Goal: Browse casually: Explore the website without a specific task or goal

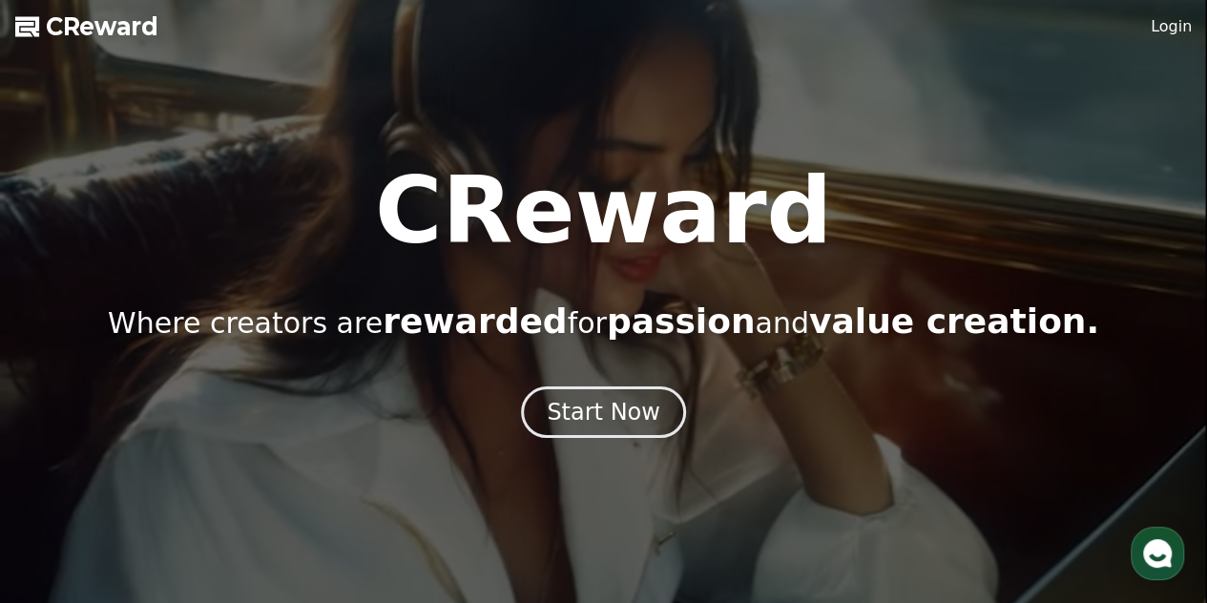
click at [1181, 14] on div at bounding box center [603, 301] width 1207 height 603
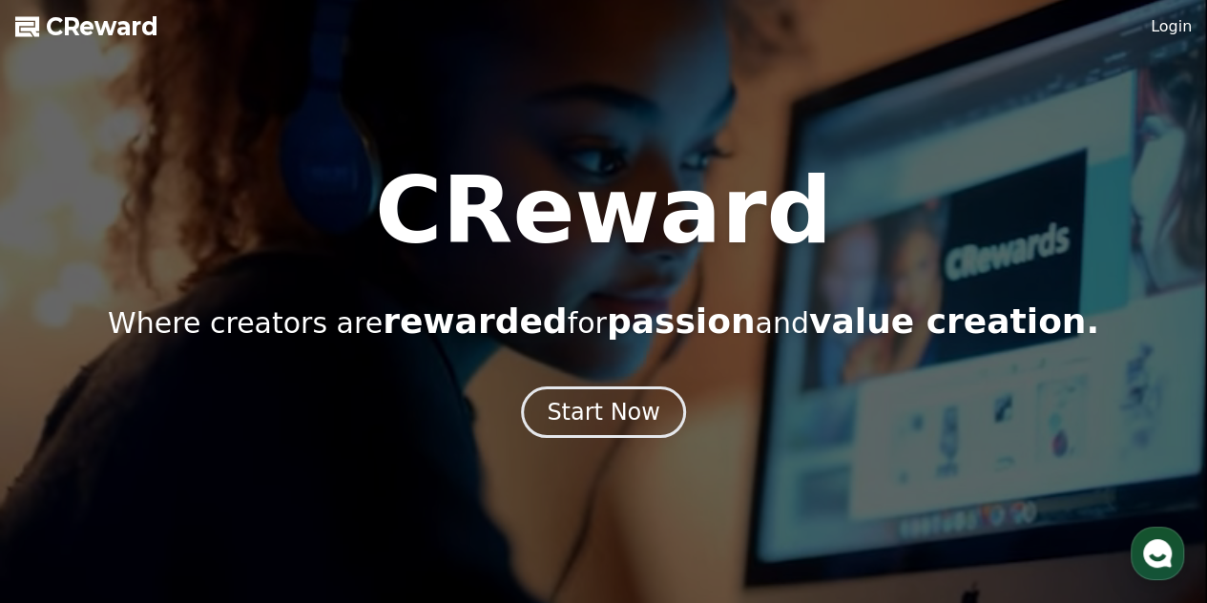
click at [1181, 14] on div at bounding box center [603, 301] width 1207 height 603
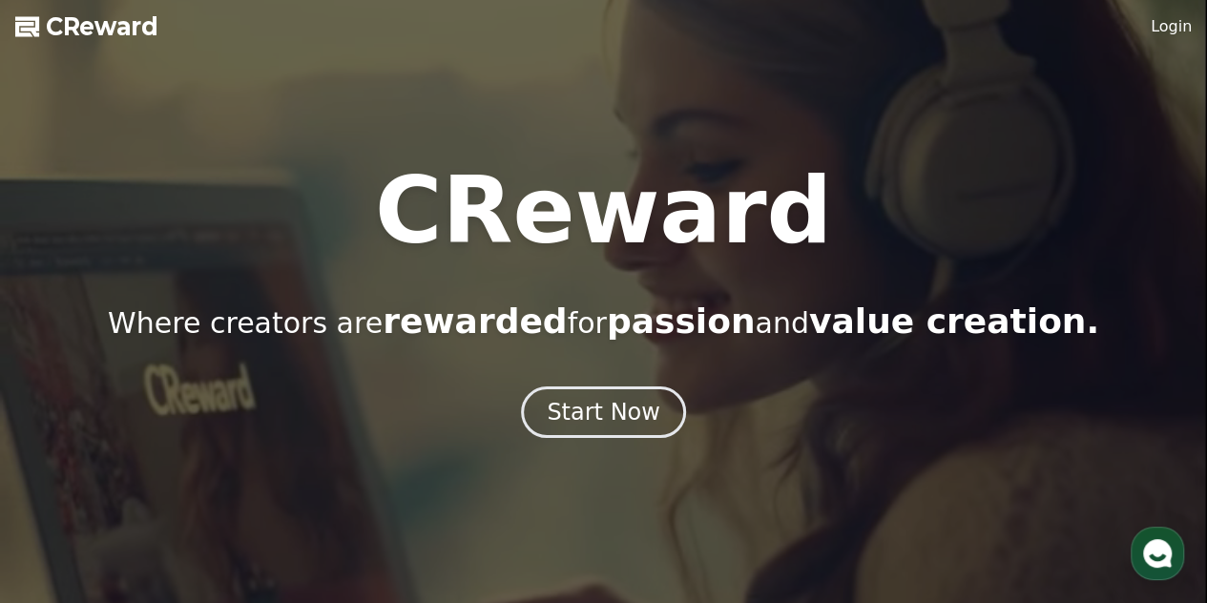
click at [643, 392] on button "Start Now" at bounding box center [603, 413] width 165 height 52
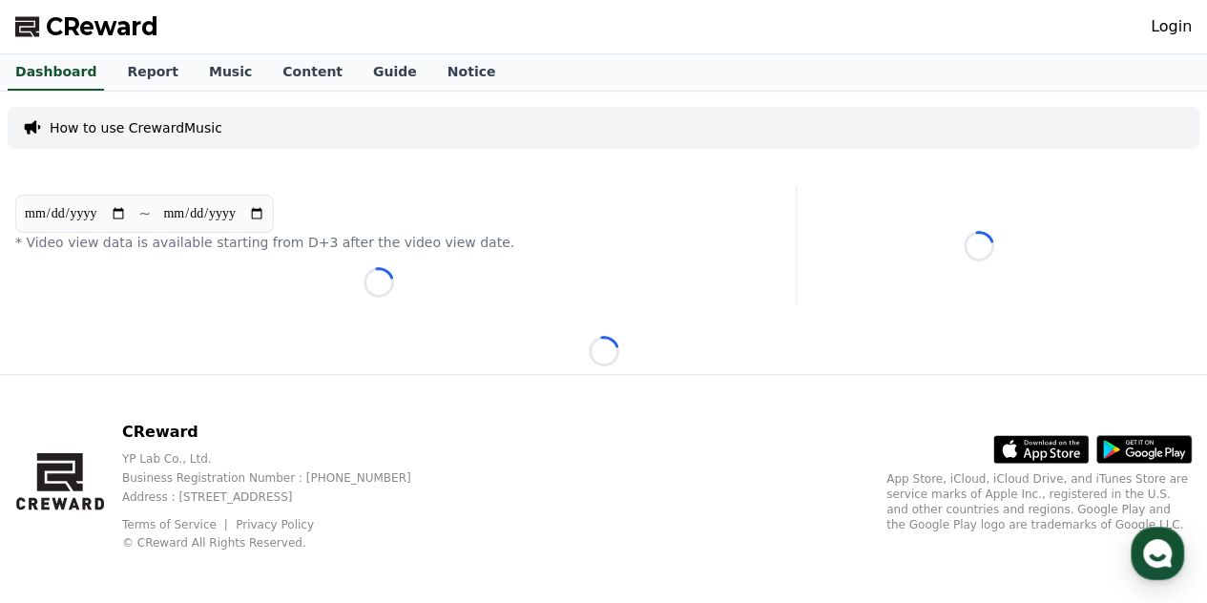
click at [1180, 23] on link "Login" at bounding box center [1171, 26] width 41 height 23
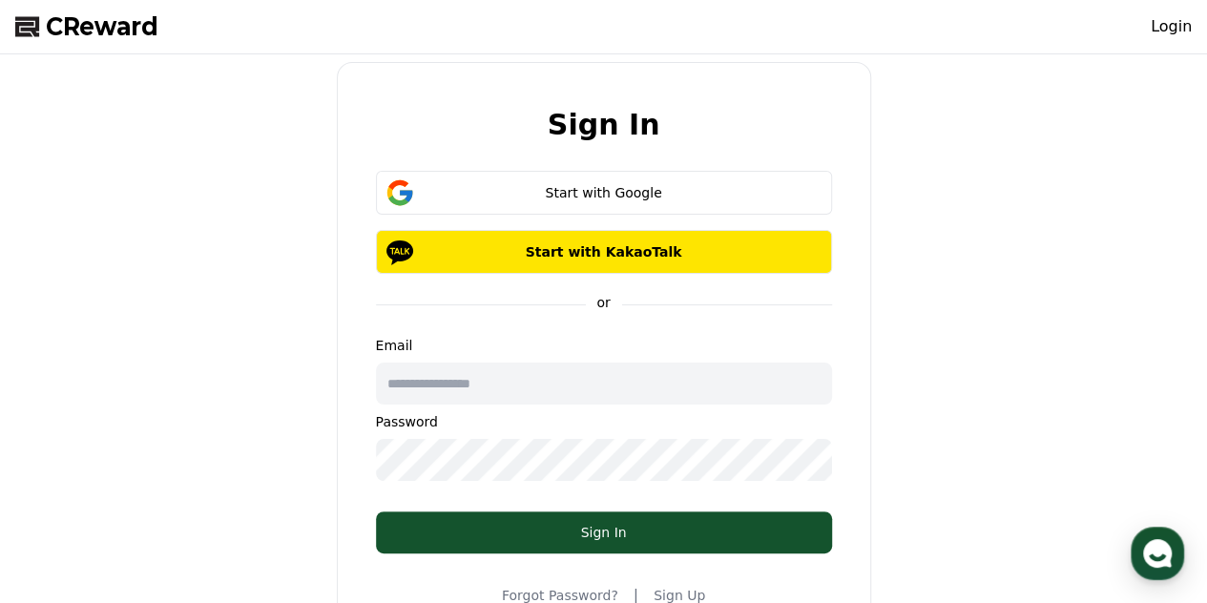
click at [604, 185] on div "Start with Google" at bounding box center [604, 192] width 401 height 19
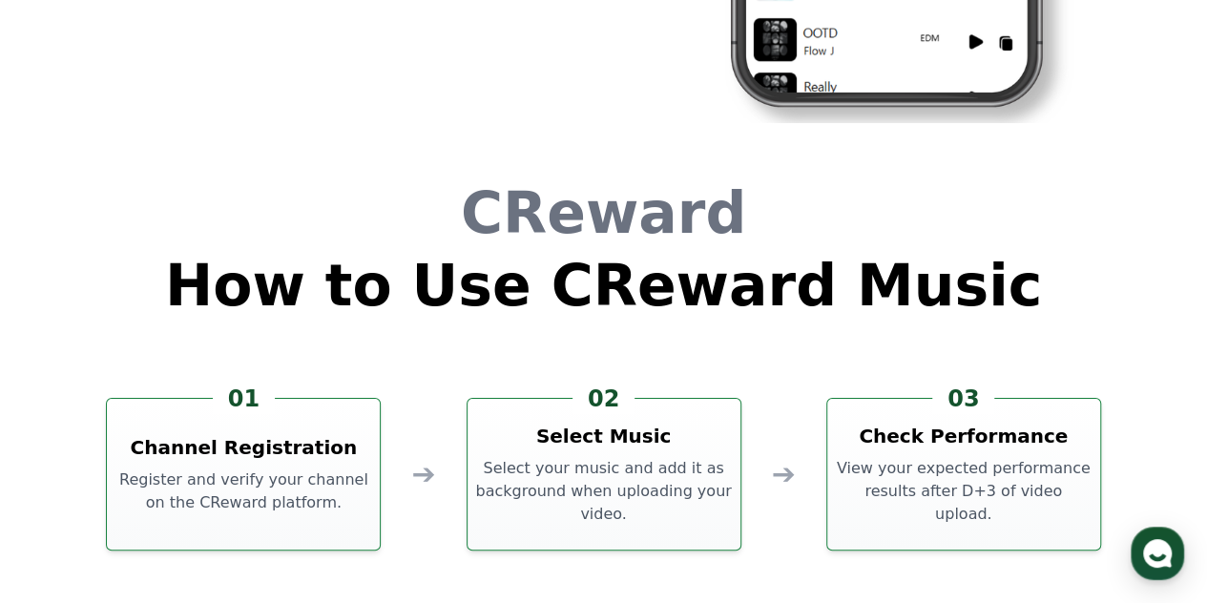
scroll to position [5171, 0]
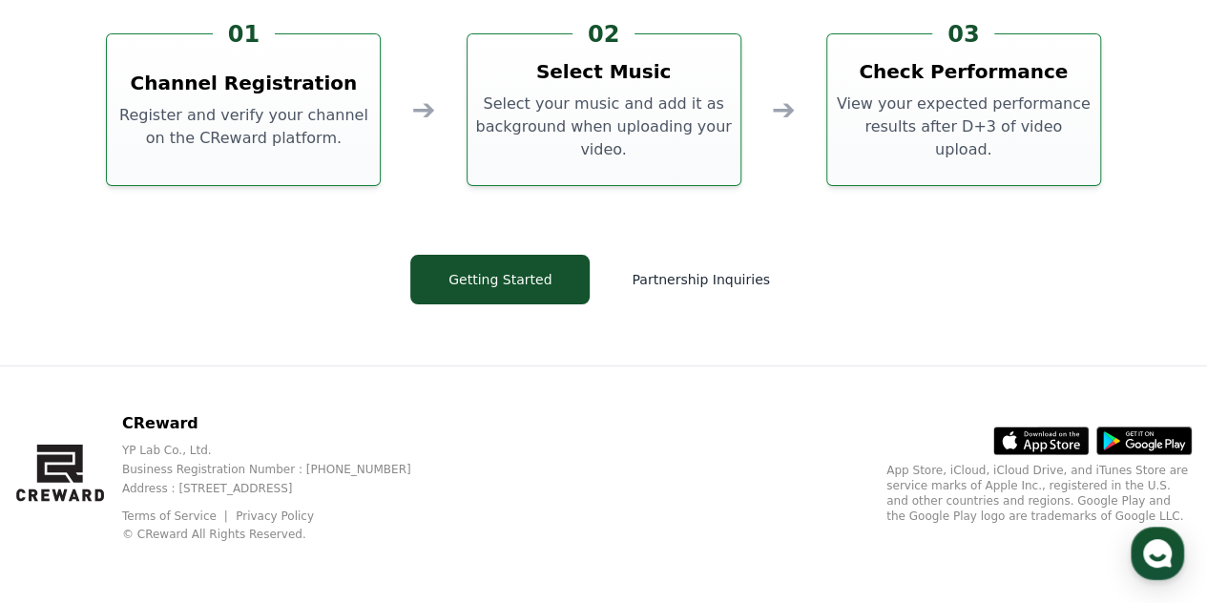
click at [504, 292] on button "Getting Started" at bounding box center [499, 280] width 179 height 50
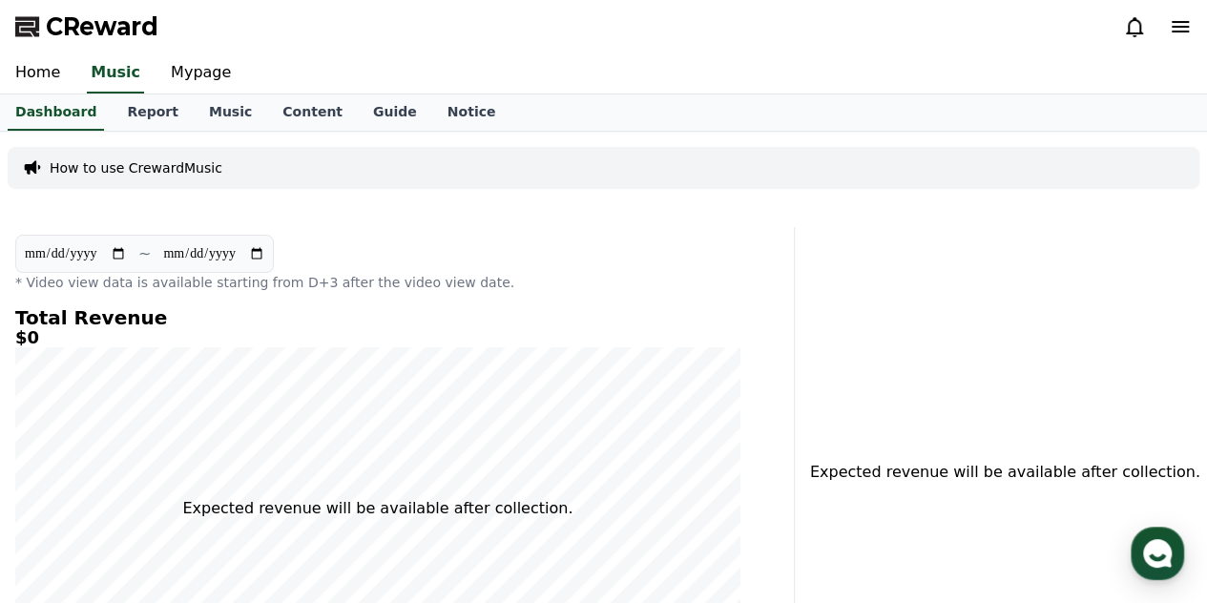
click at [111, 77] on link "Music" at bounding box center [115, 73] width 57 height 40
click at [197, 119] on link "Music" at bounding box center [230, 112] width 73 height 36
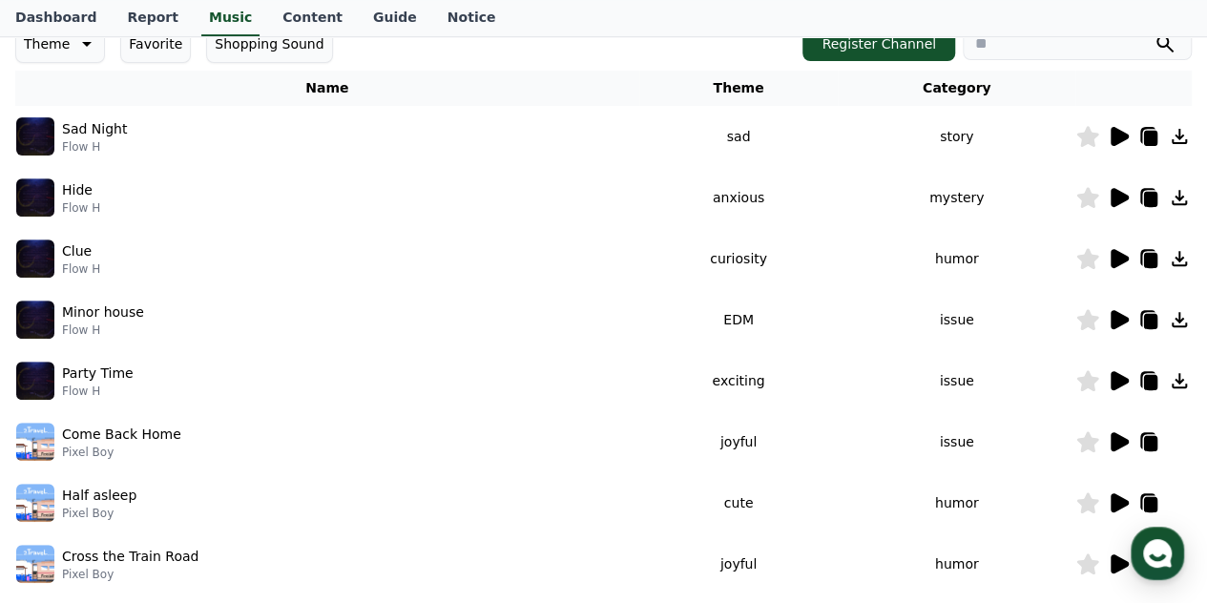
scroll to position [282, 0]
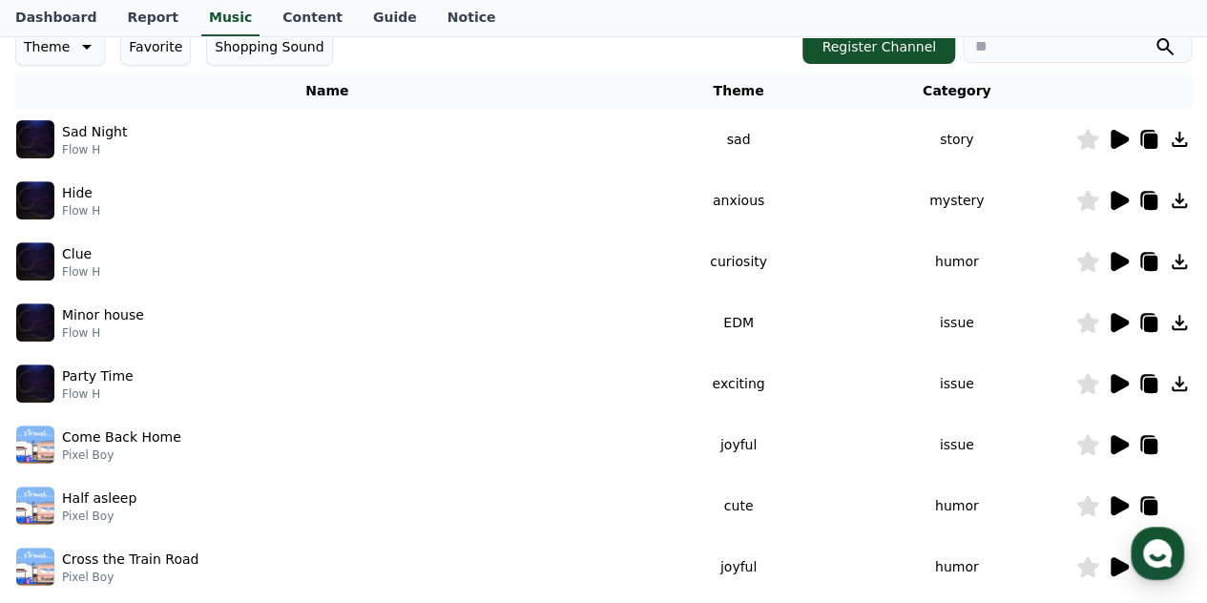
click at [1115, 140] on icon at bounding box center [1120, 139] width 18 height 19
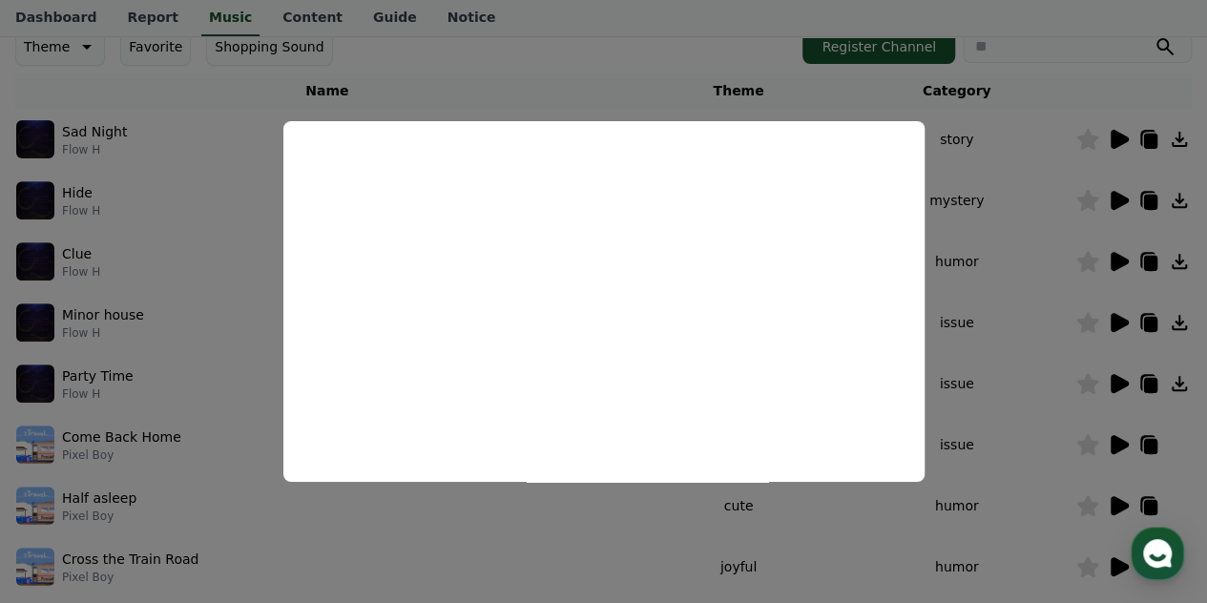
click at [187, 104] on button "close modal" at bounding box center [603, 301] width 1207 height 603
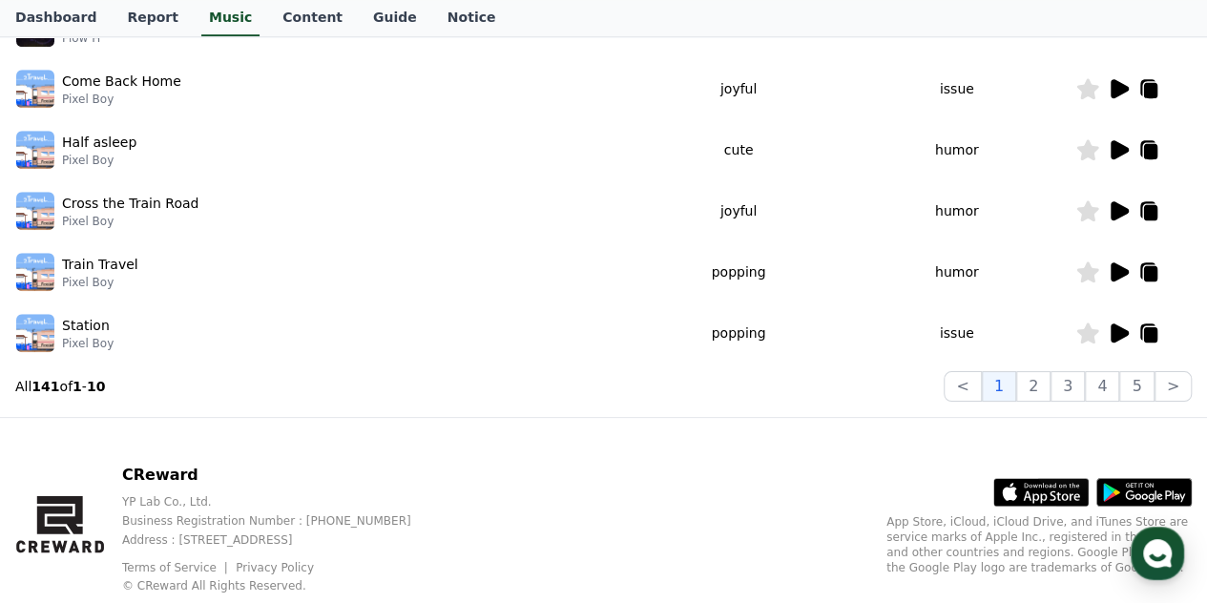
scroll to position [688, 0]
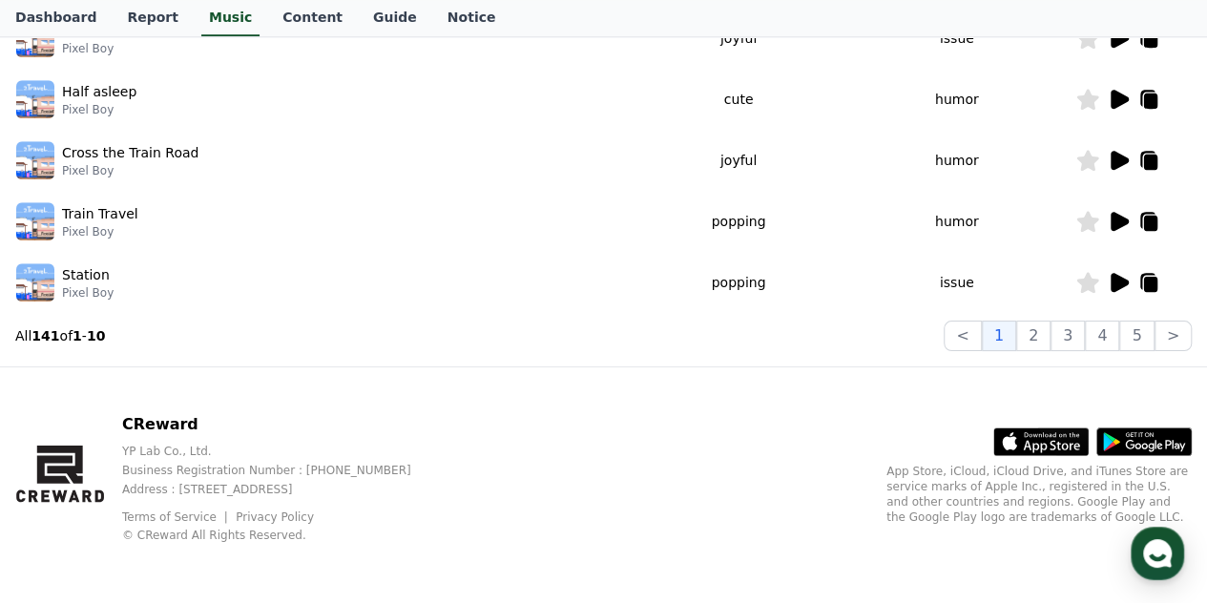
click at [1140, 338] on button "5" at bounding box center [1136, 336] width 34 height 31
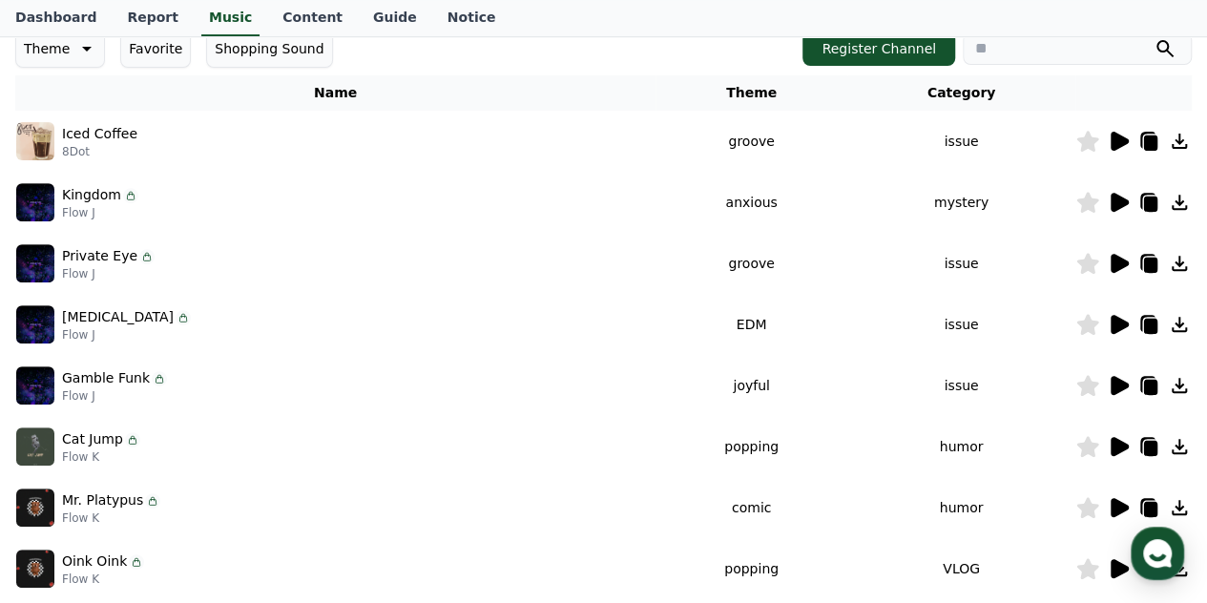
scroll to position [246, 0]
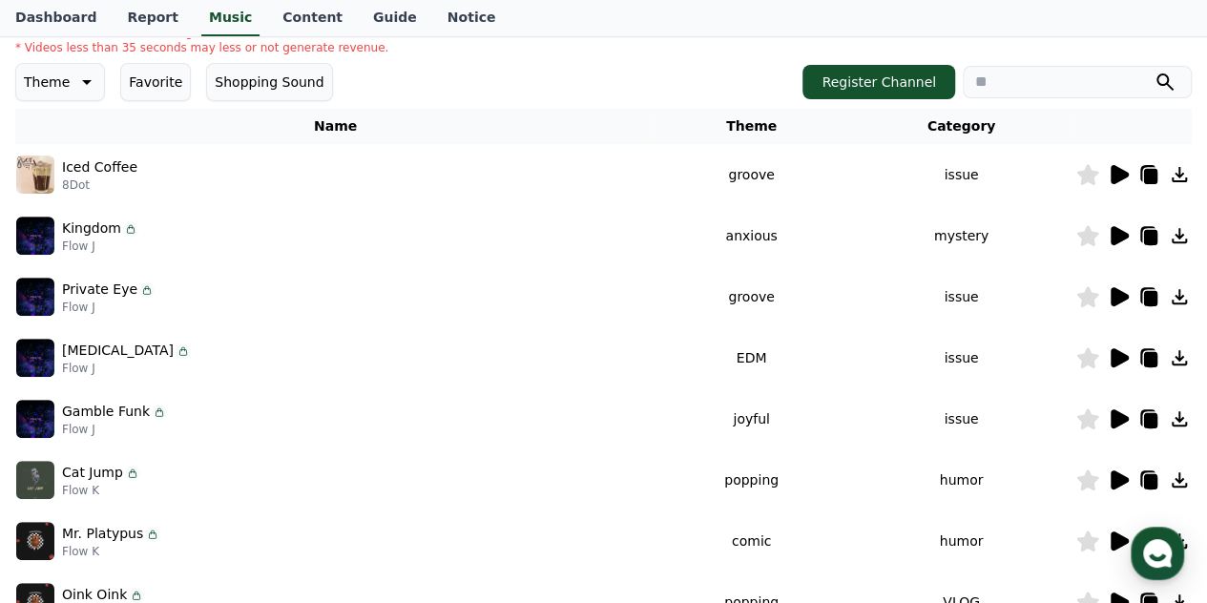
click at [1123, 177] on icon at bounding box center [1120, 174] width 18 height 19
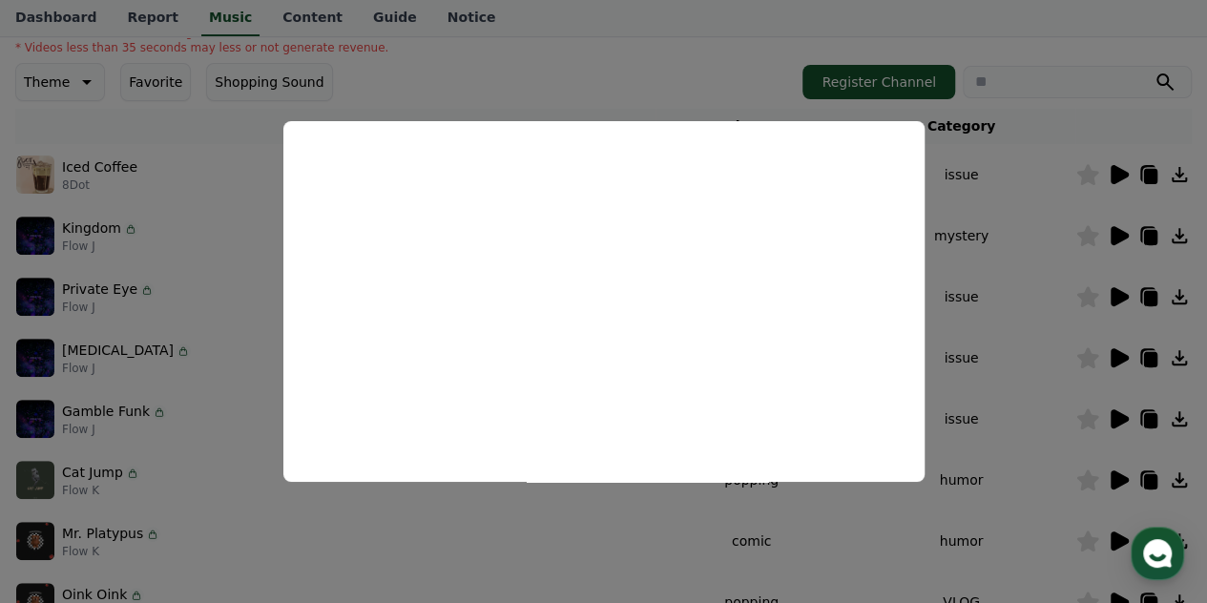
click at [554, 537] on button "close modal" at bounding box center [603, 301] width 1207 height 603
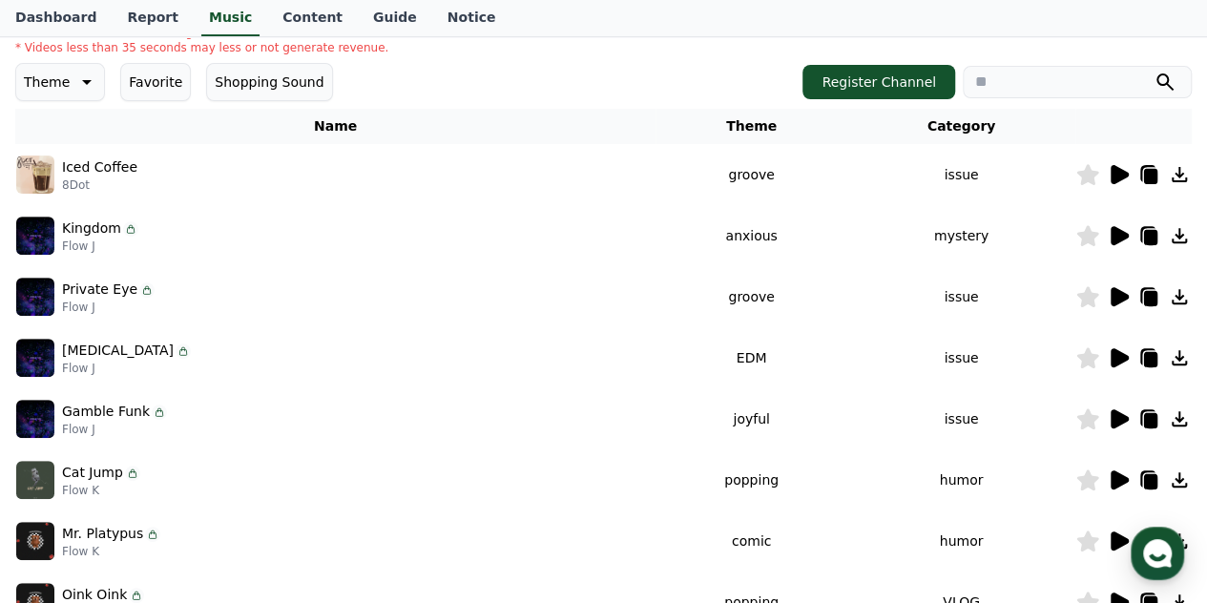
click at [73, 28] on link "Dashboard" at bounding box center [56, 18] width 112 height 36
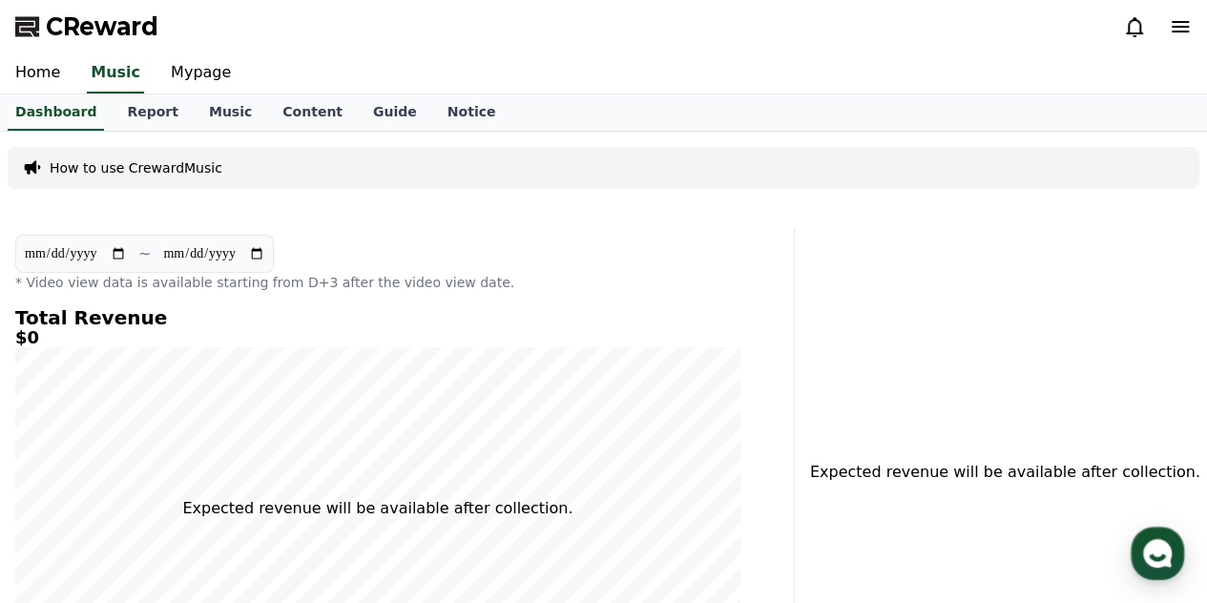
click at [293, 115] on link "Content" at bounding box center [312, 112] width 91 height 36
